Goal: Task Accomplishment & Management: Use online tool/utility

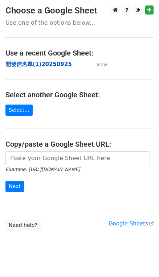
click at [53, 62] on strong "開發信名單(1)20250925" at bounding box center [38, 64] width 66 height 7
click at [24, 64] on strong "開發信名單(1)20250925" at bounding box center [38, 64] width 66 height 7
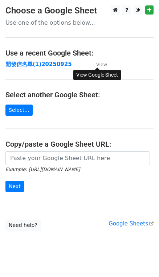
click at [98, 65] on small "View" at bounding box center [101, 64] width 11 height 5
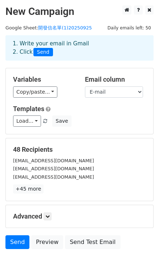
drag, startPoint x: 17, startPoint y: 27, endPoint x: 24, endPoint y: 27, distance: 6.9
click at [17, 27] on small "Google Sheet: 開發信名單(1)20250925" at bounding box center [48, 27] width 86 height 5
click at [13, 26] on small "Google Sheet: 開發信名單(1)20250925" at bounding box center [48, 27] width 86 height 5
click at [48, 9] on h2 "New Campaign" at bounding box center [79, 11] width 148 height 12
click at [117, 30] on span "Daily emails left: 50" at bounding box center [129, 28] width 49 height 8
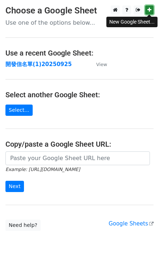
click at [147, 10] on icon at bounding box center [149, 9] width 4 height 5
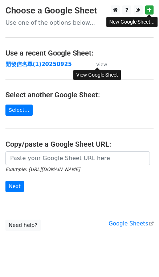
click at [103, 62] on small "View" at bounding box center [101, 64] width 11 height 5
